Goal: Transaction & Acquisition: Purchase product/service

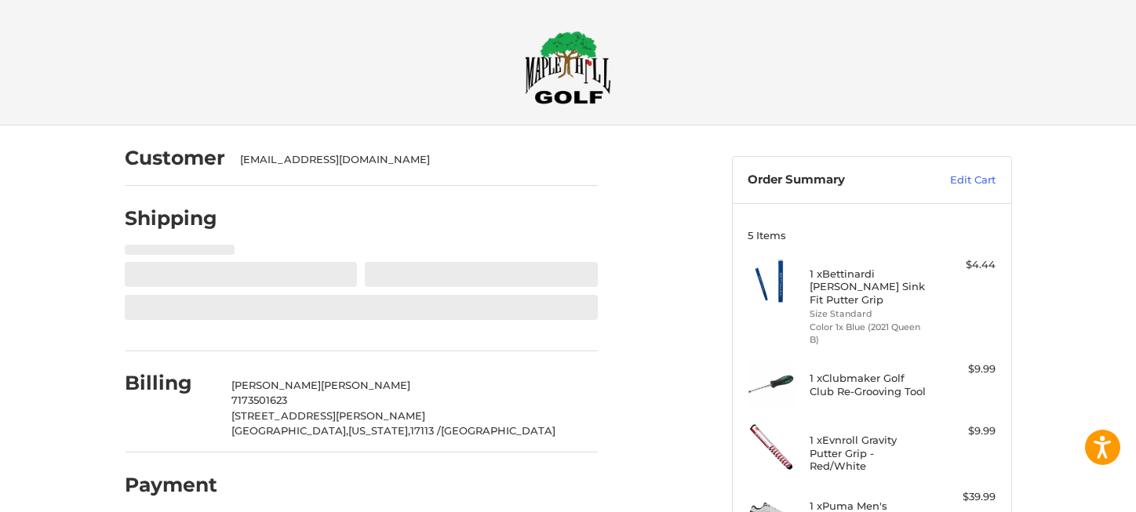
select select "**"
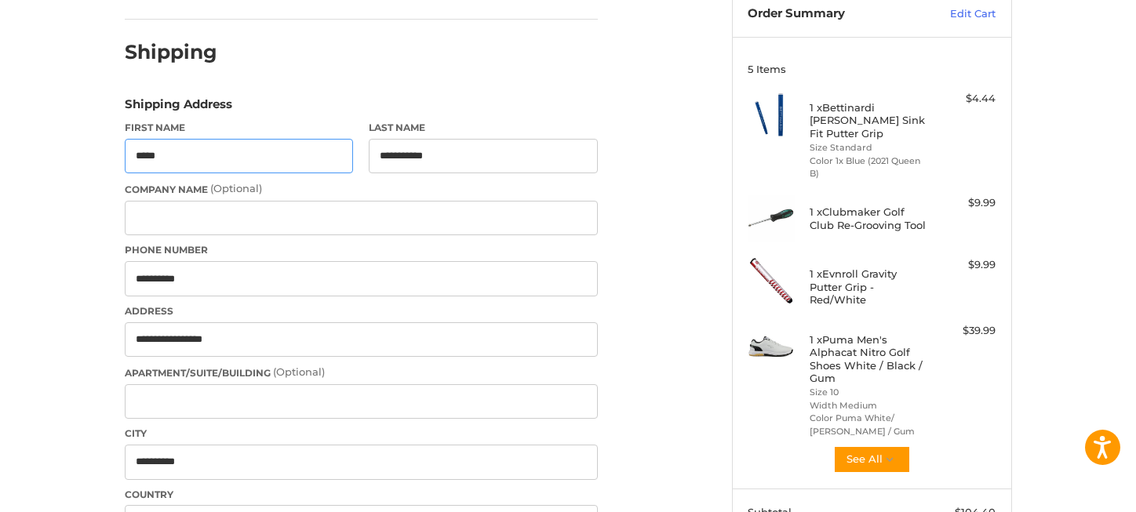
select select "**"
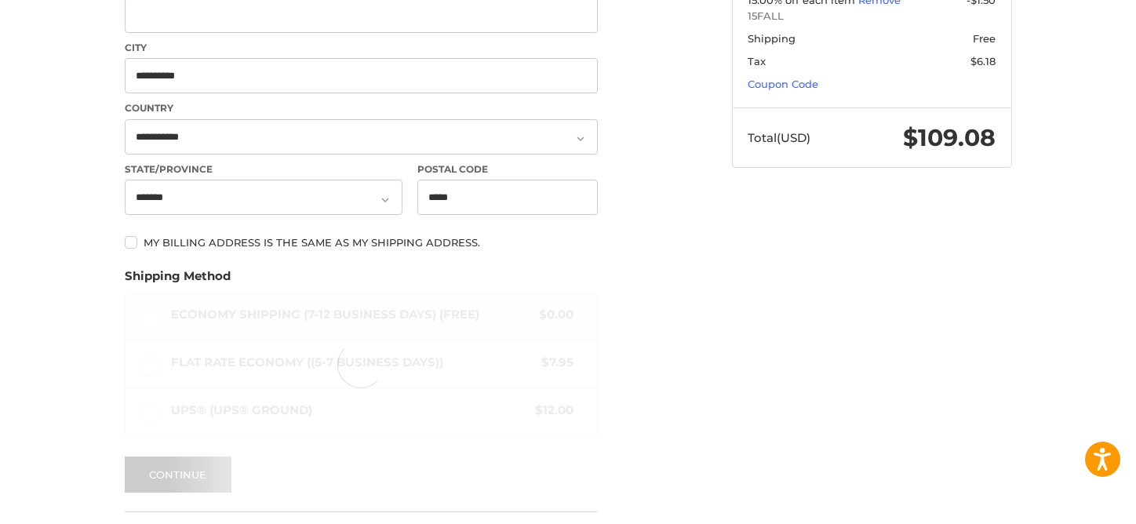
scroll to position [309, 0]
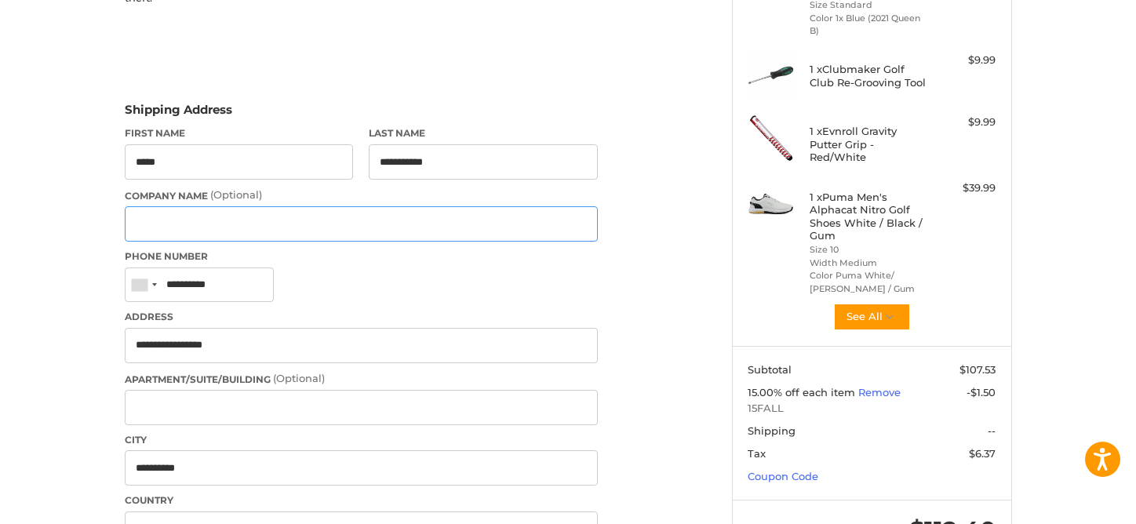
click at [168, 228] on input "Company Name (Optional)" at bounding box center [361, 223] width 473 height 35
click at [663, 273] on div "Customer [EMAIL_ADDRESS][DOMAIN_NAME] Shipping Shipping Protection $3.13 POWERE…" at bounding box center [416, 448] width 607 height 1264
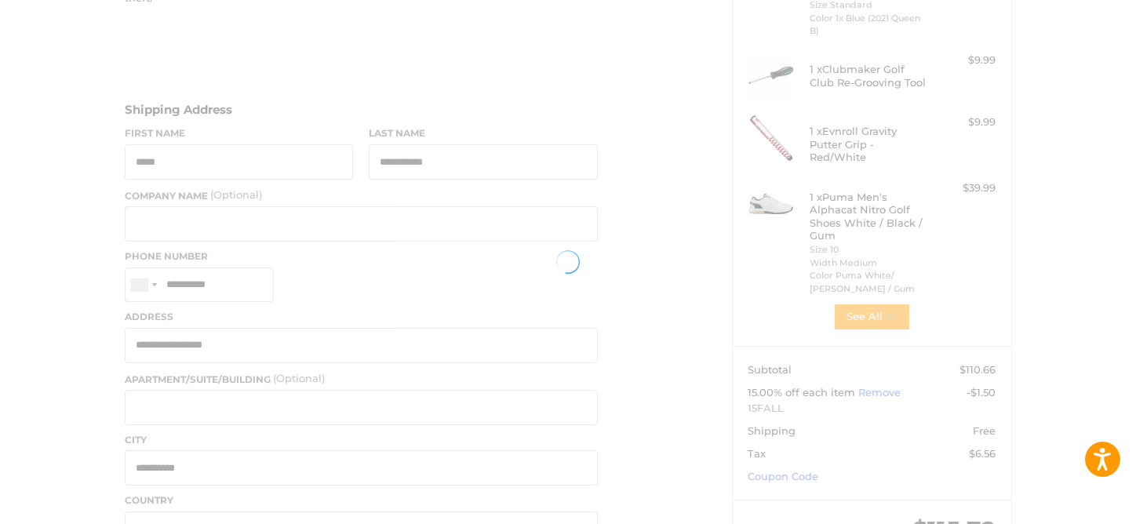
click at [127, 290] on div at bounding box center [568, 262] width 1136 height 524
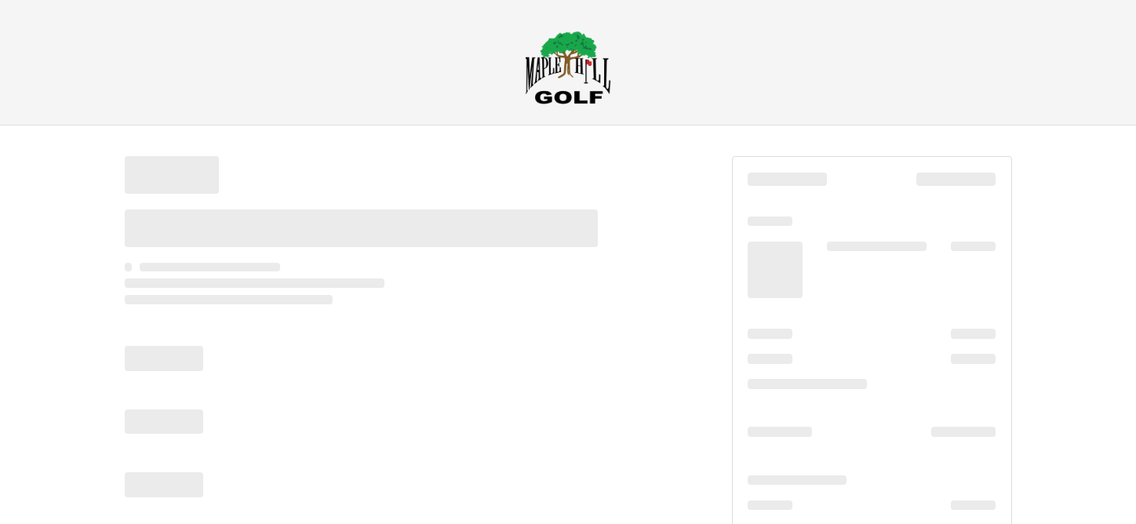
click at [143, 288] on div at bounding box center [392, 326] width 534 height 341
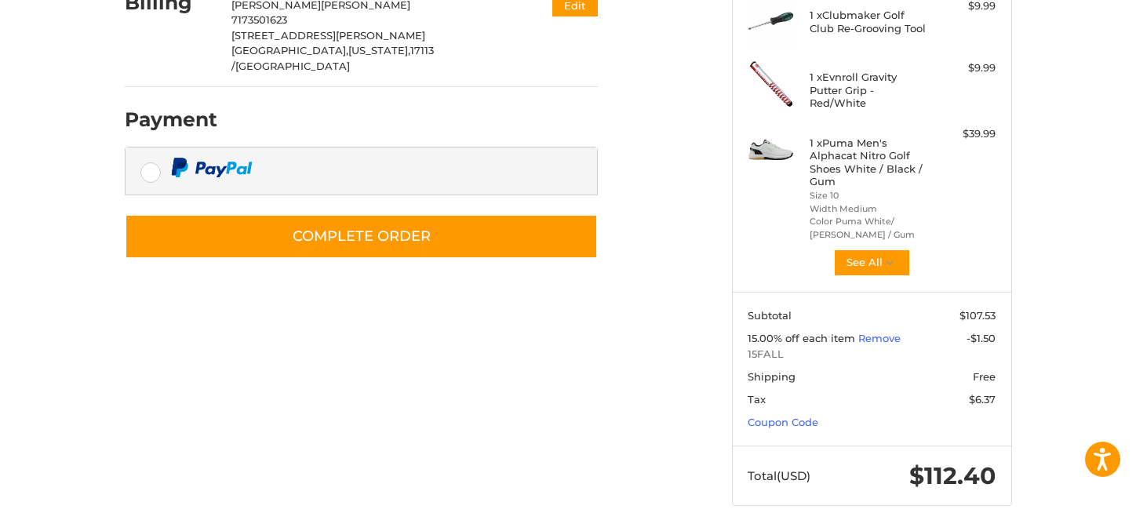
scroll to position [285, 0]
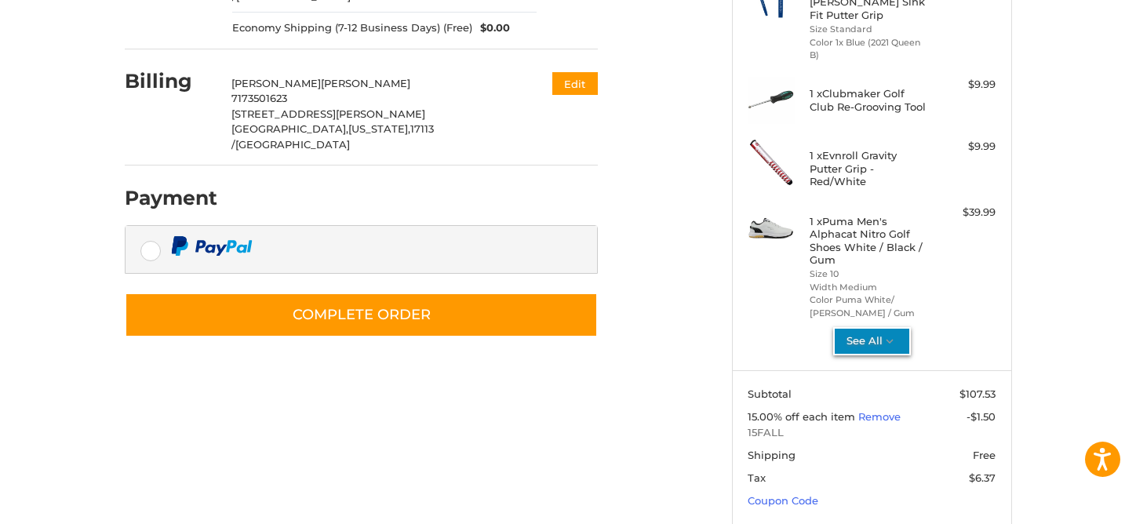
click at [895, 334] on icon "button" at bounding box center [890, 341] width 14 height 14
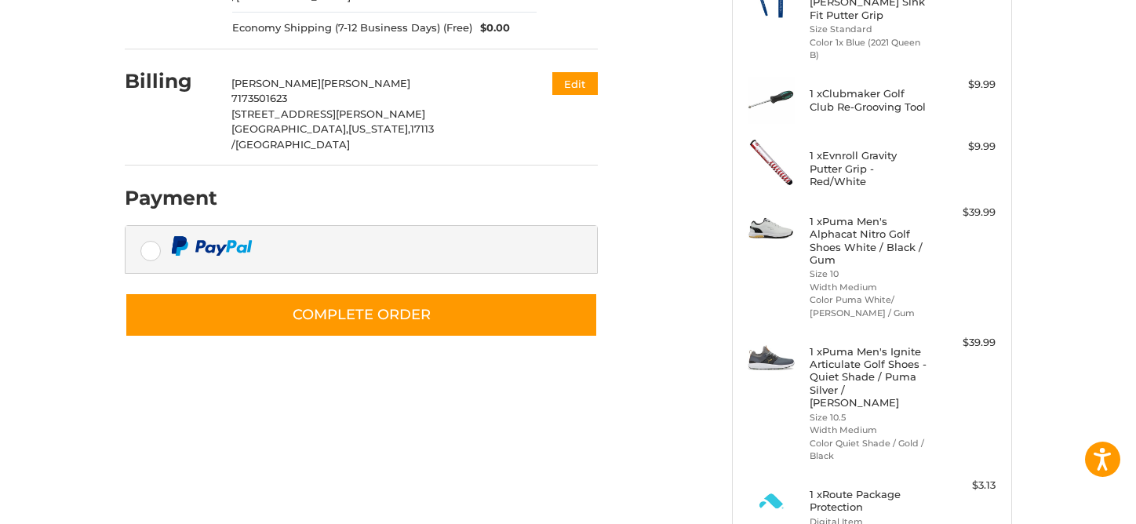
scroll to position [363, 0]
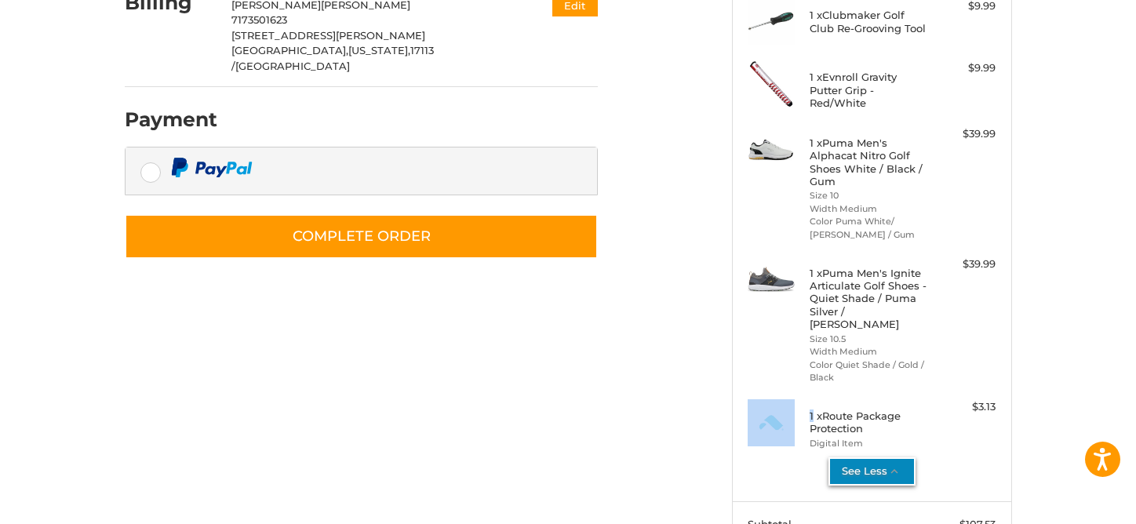
drag, startPoint x: 813, startPoint y: 394, endPoint x: 792, endPoint y: 398, distance: 21.5
click at [792, 399] on div "1 x Route Package Protection Digital Item $3.13" at bounding box center [872, 424] width 248 height 50
drag, startPoint x: 792, startPoint y: 398, endPoint x: 874, endPoint y: 397, distance: 82.4
click at [874, 410] on h4 "1 x Route Package Protection" at bounding box center [870, 423] width 120 height 26
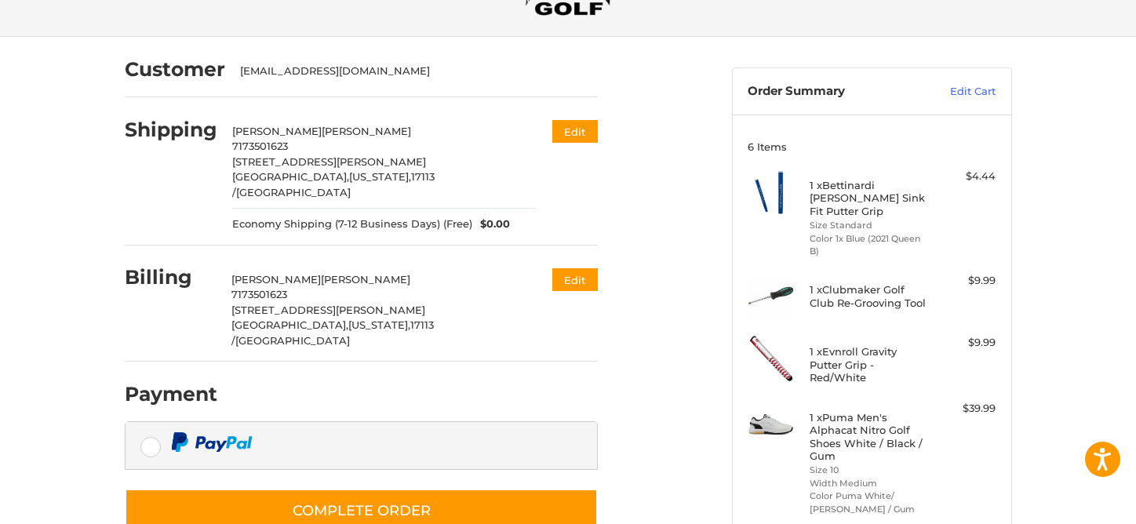
scroll to position [246, 0]
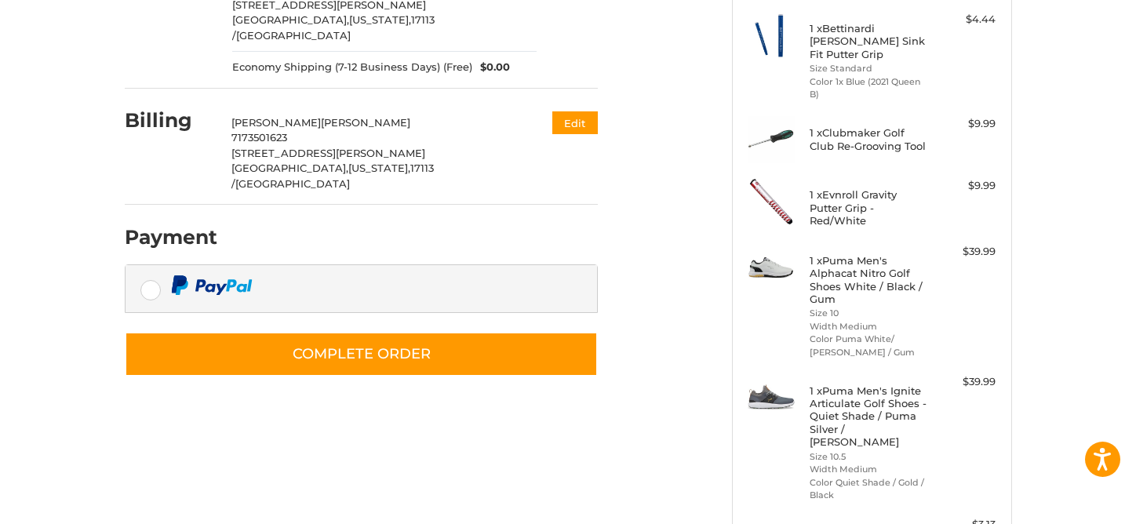
click at [335, 346] on div "Customer harshbergerd@gmail.com Shipping Danny Harshberger 7173501623 54 Franci…" at bounding box center [416, 138] width 607 height 516
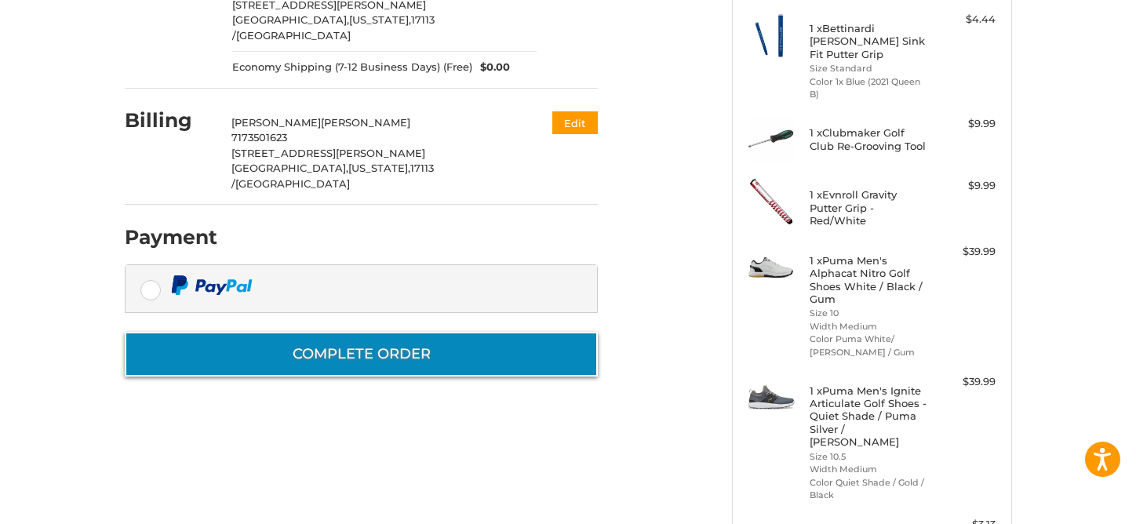
click at [335, 332] on button "Complete order" at bounding box center [361, 354] width 473 height 45
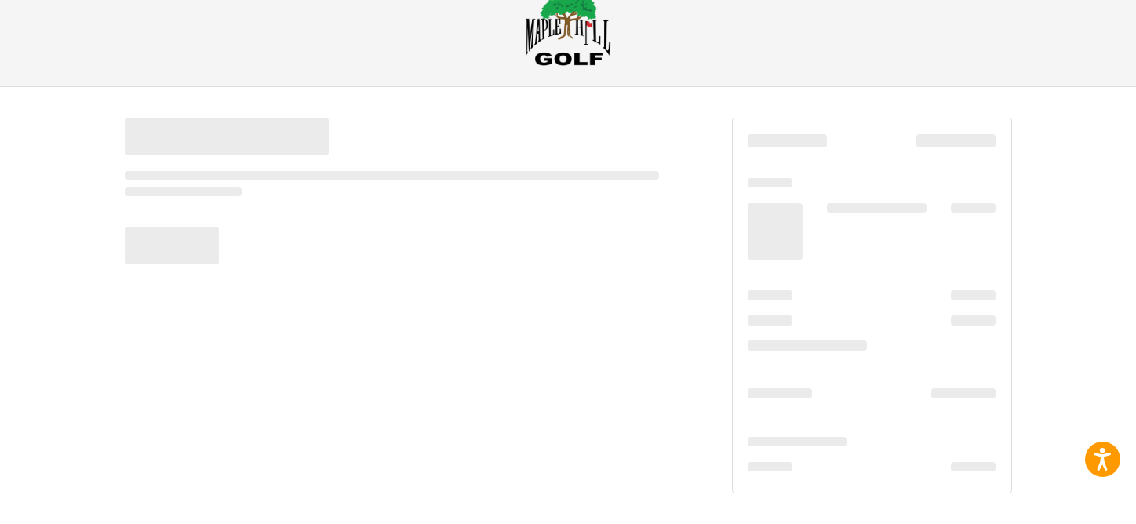
scroll to position [38, 0]
